Goal: Check status: Check status

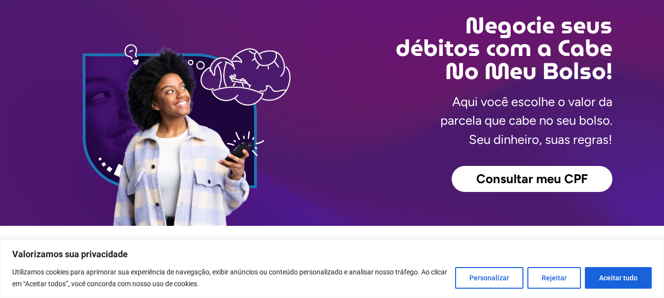
scroll to position [98, 0]
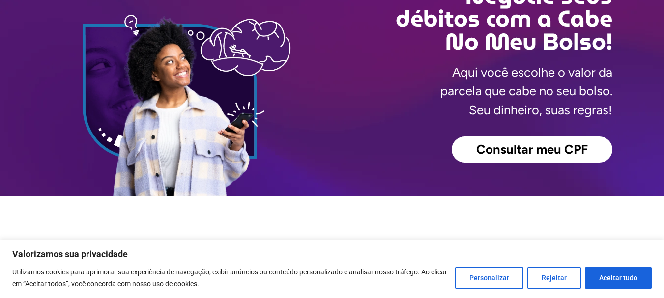
click at [499, 153] on span "Consultar meu CPF" at bounding box center [532, 149] width 112 height 13
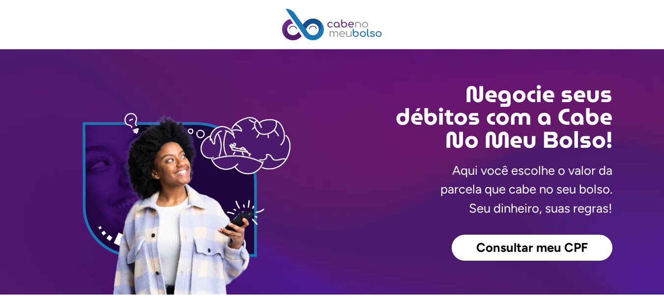
click at [512, 247] on span "Consultar meu CPF" at bounding box center [532, 248] width 112 height 13
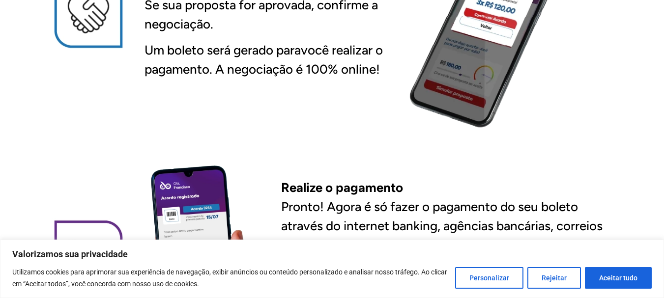
scroll to position [1425, 0]
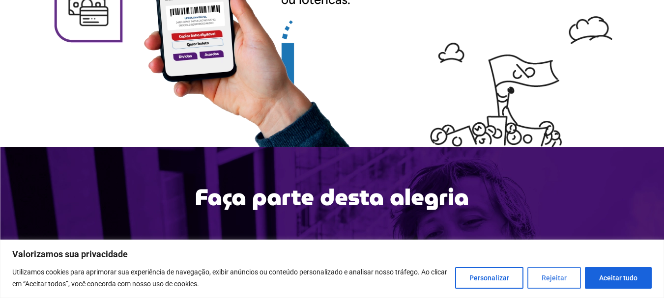
click at [573, 275] on button "Rejeitar" at bounding box center [554, 278] width 54 height 22
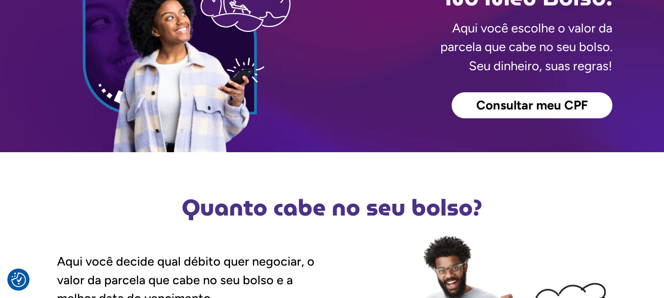
scroll to position [0, 0]
